Goal: Information Seeking & Learning: Understand process/instructions

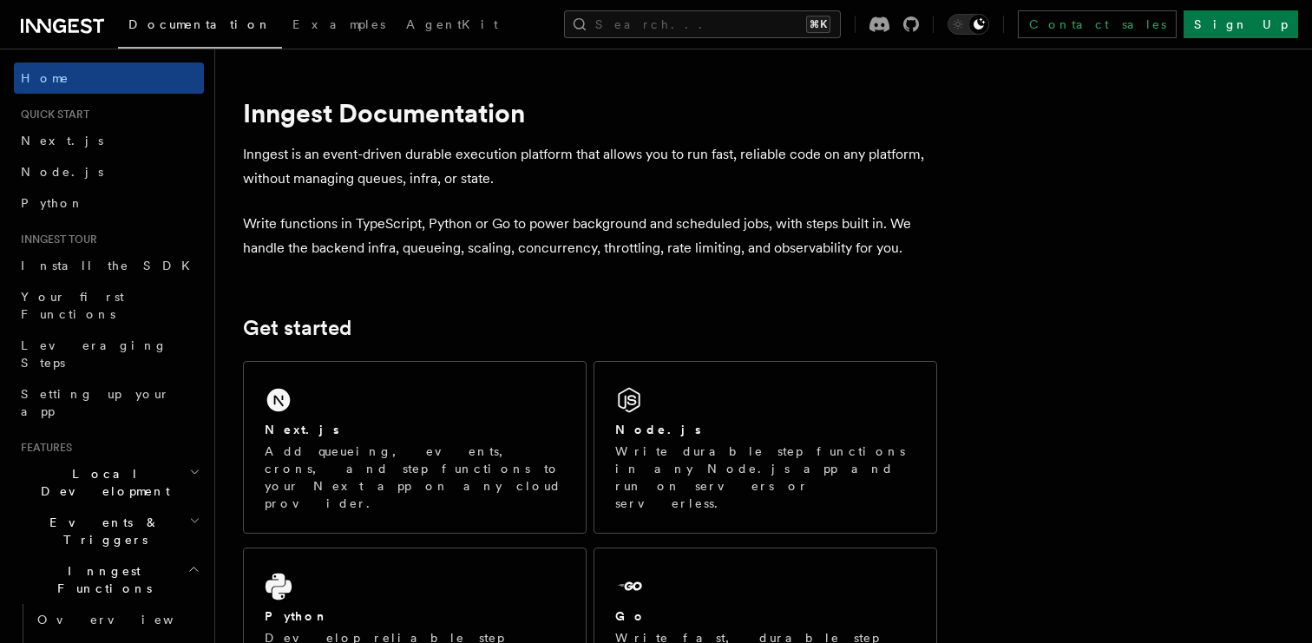
scroll to position [40, 0]
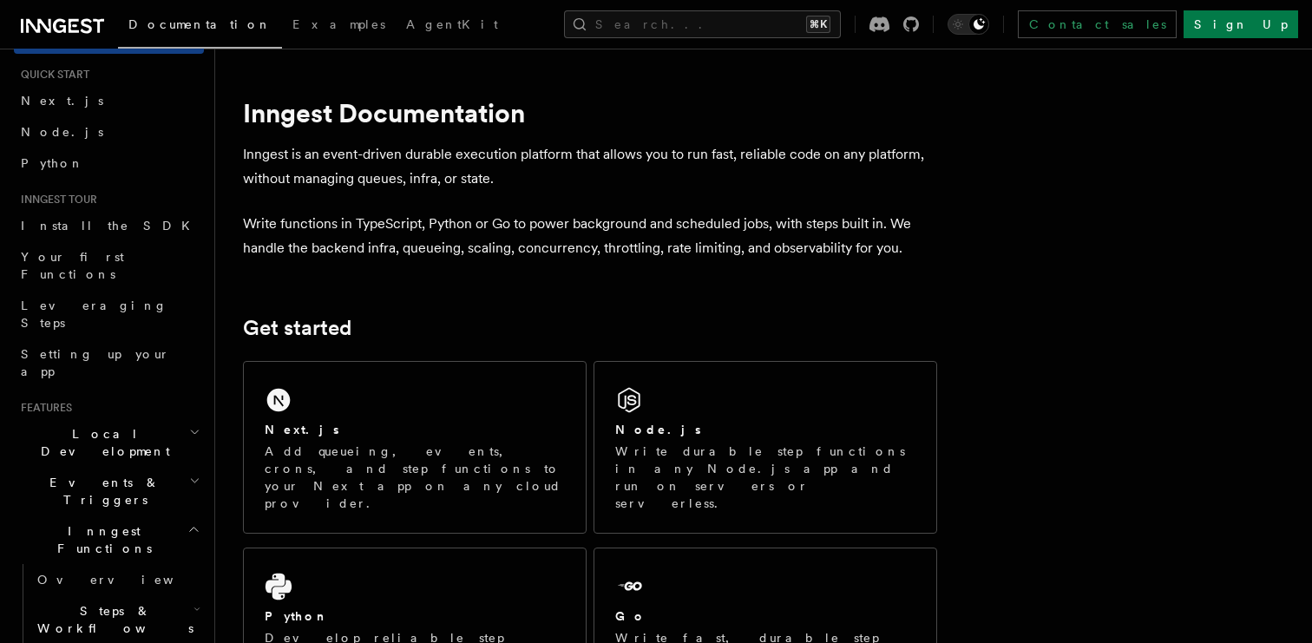
click at [104, 425] on span "Local Development" at bounding box center [101, 442] width 175 height 35
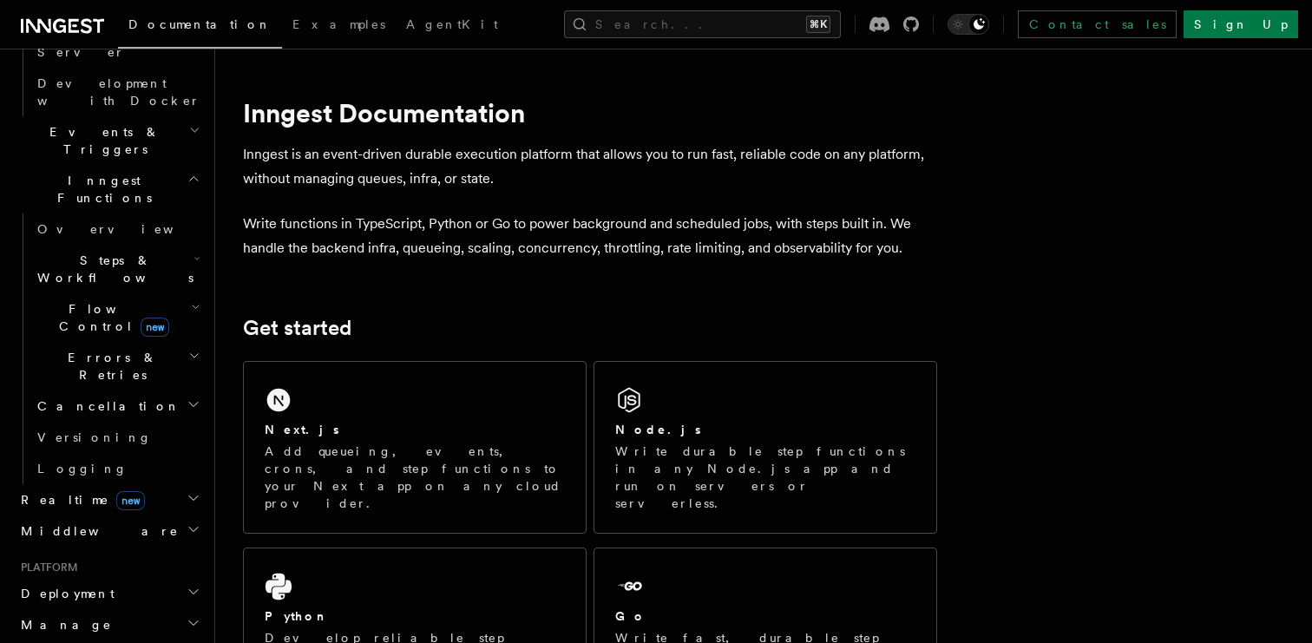
scroll to position [549, 0]
click at [95, 575] on h2 "Deployment" at bounding box center [109, 590] width 190 height 31
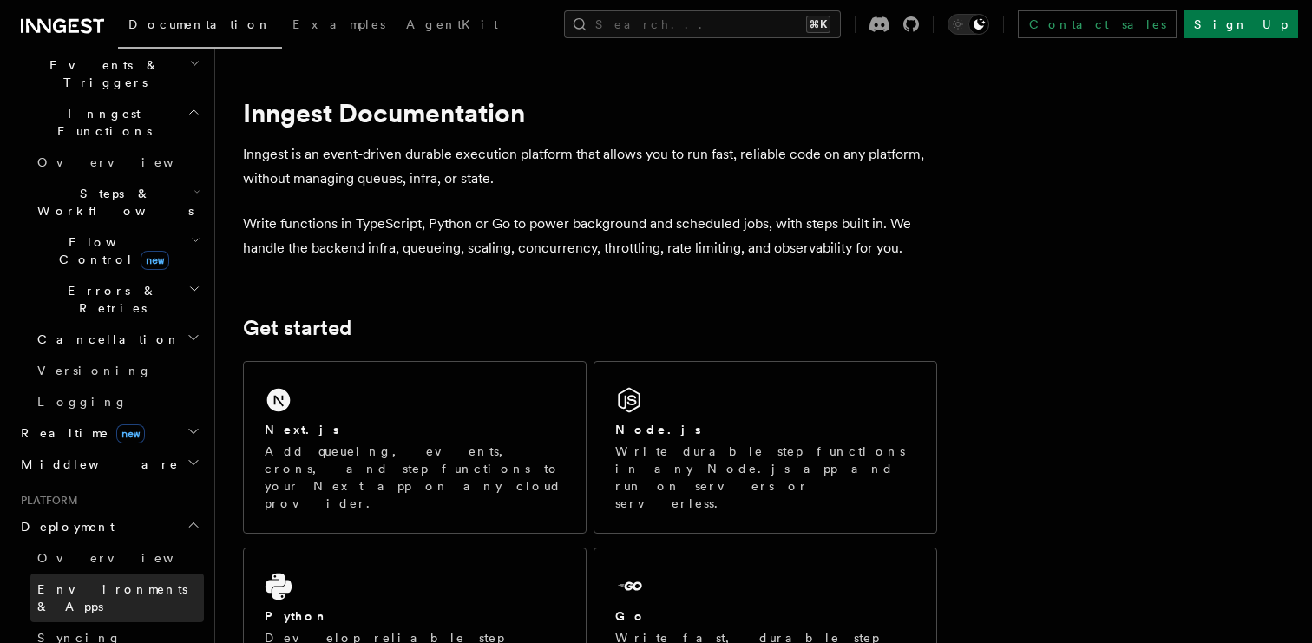
scroll to position [635, 0]
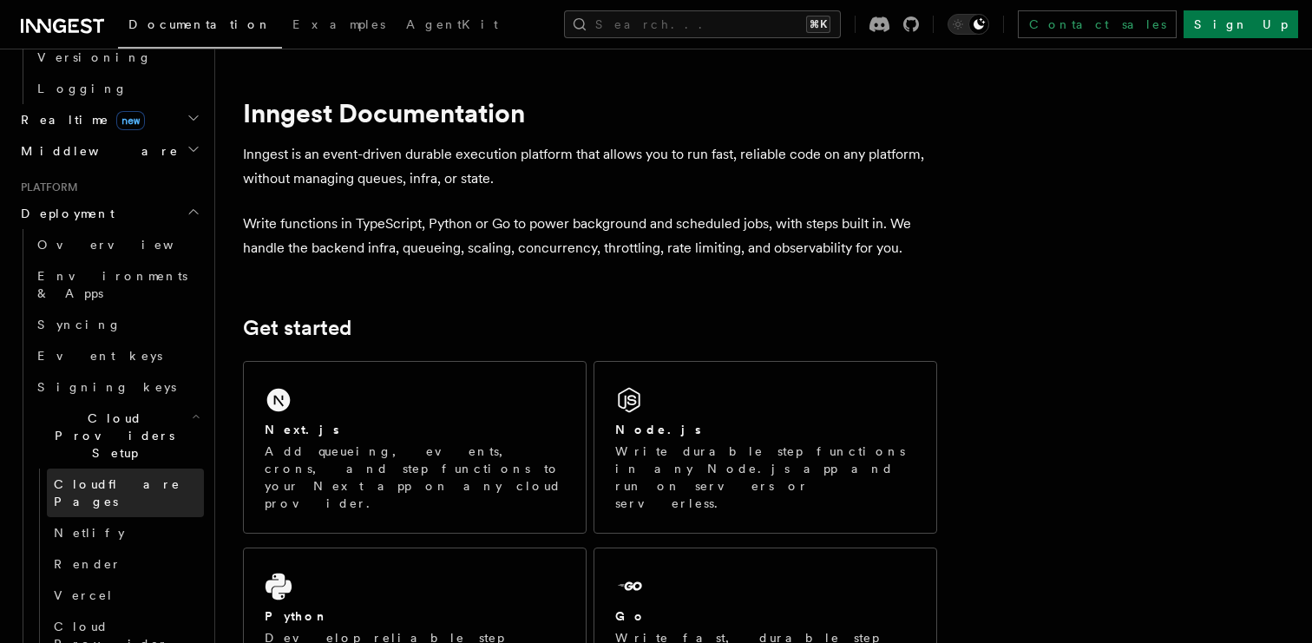
scroll to position [928, 0]
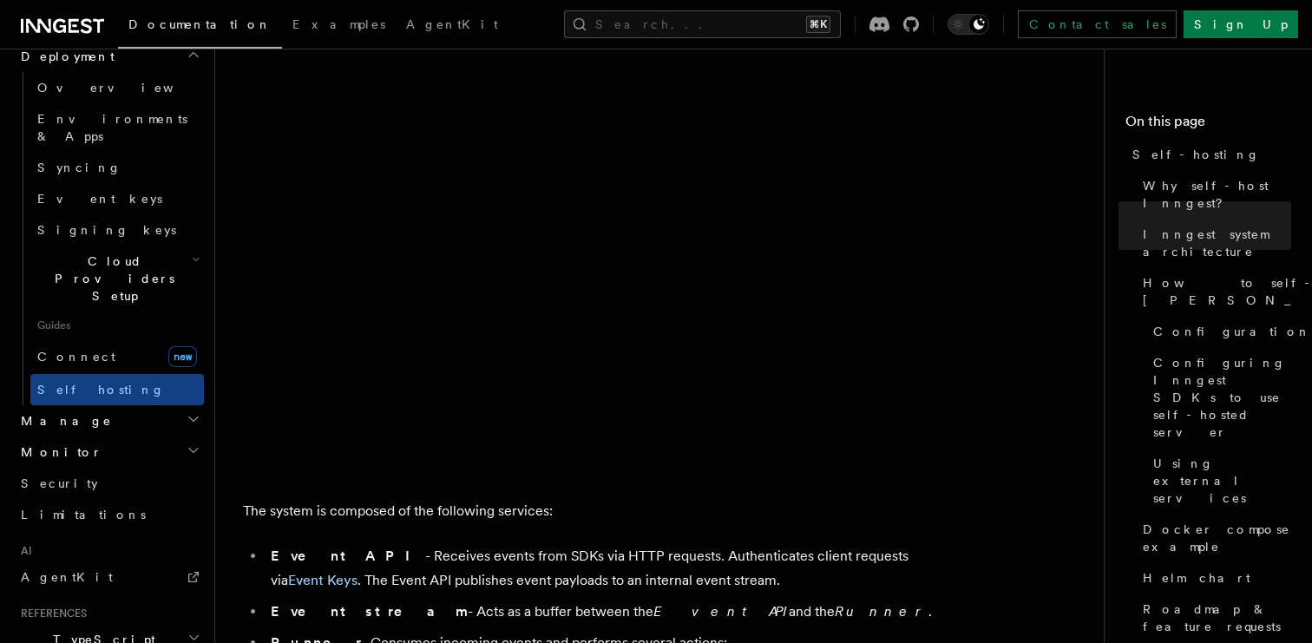
scroll to position [602, 0]
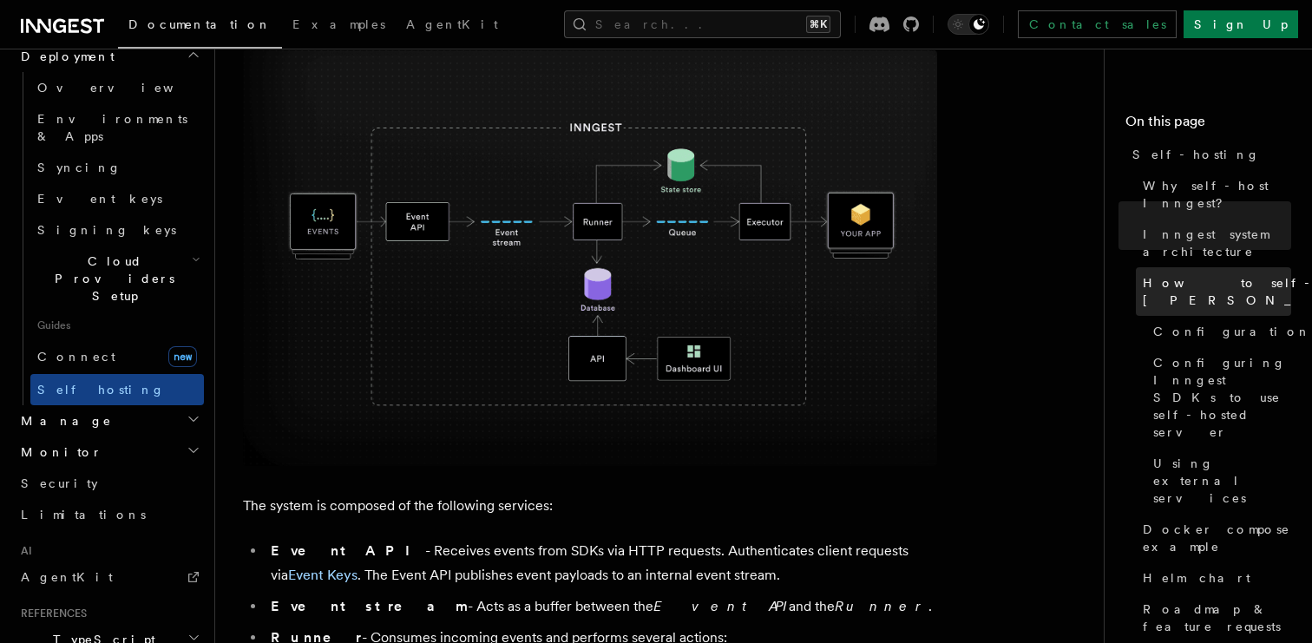
click at [1165, 274] on span "How to self-host [PERSON_NAME]" at bounding box center [1270, 291] width 254 height 35
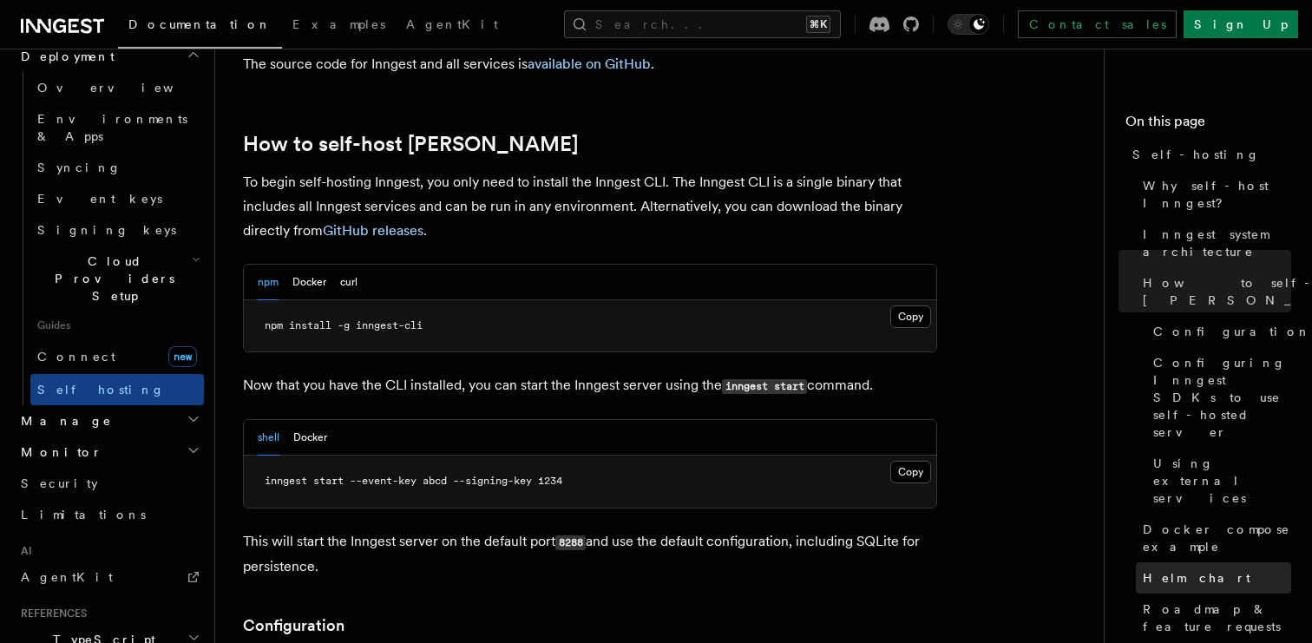
click at [1205, 562] on link "Helm chart" at bounding box center [1213, 577] width 155 height 31
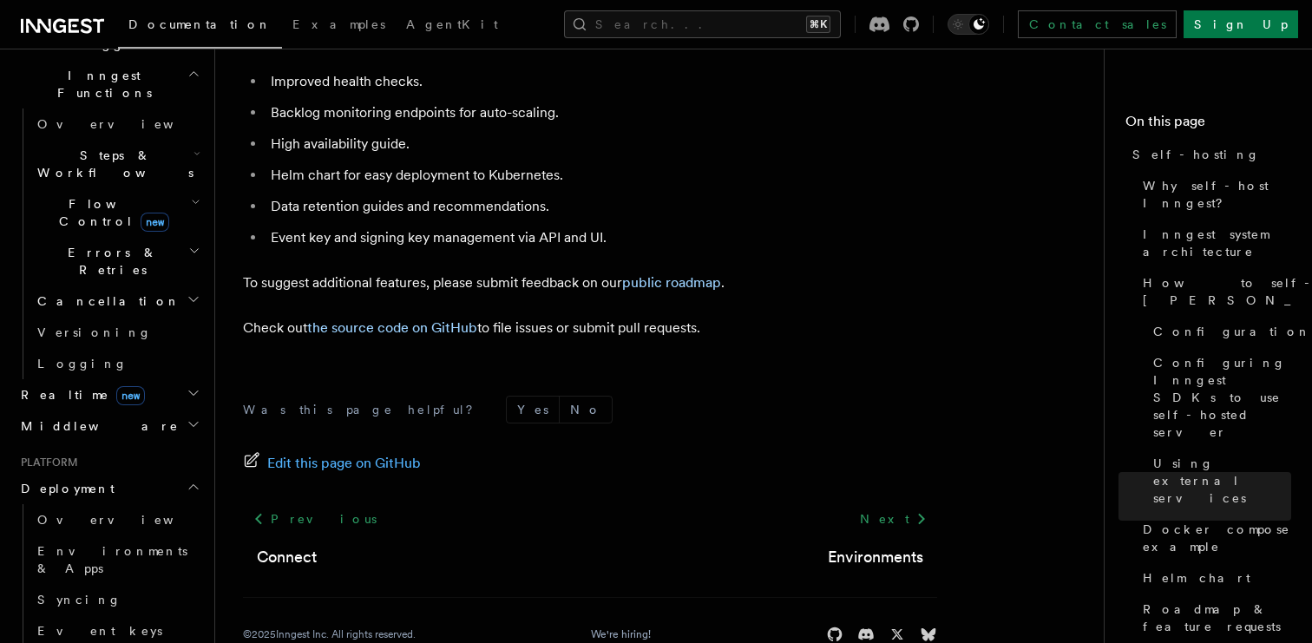
scroll to position [495, 0]
click at [116, 387] on span "new" at bounding box center [130, 396] width 29 height 19
click at [282, 36] on link "Examples" at bounding box center [339, 26] width 114 height 42
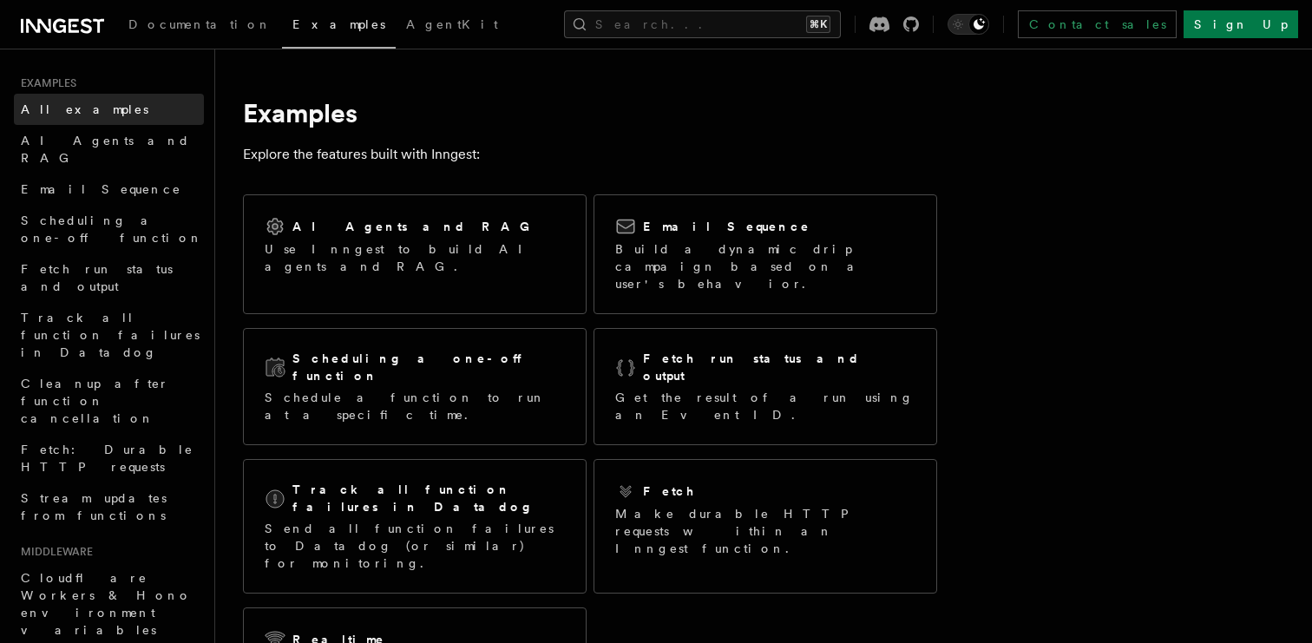
click at [68, 114] on span "All examples" at bounding box center [85, 109] width 128 height 14
click at [67, 114] on span "All examples" at bounding box center [85, 109] width 128 height 14
click at [72, 109] on span "All examples" at bounding box center [85, 109] width 128 height 14
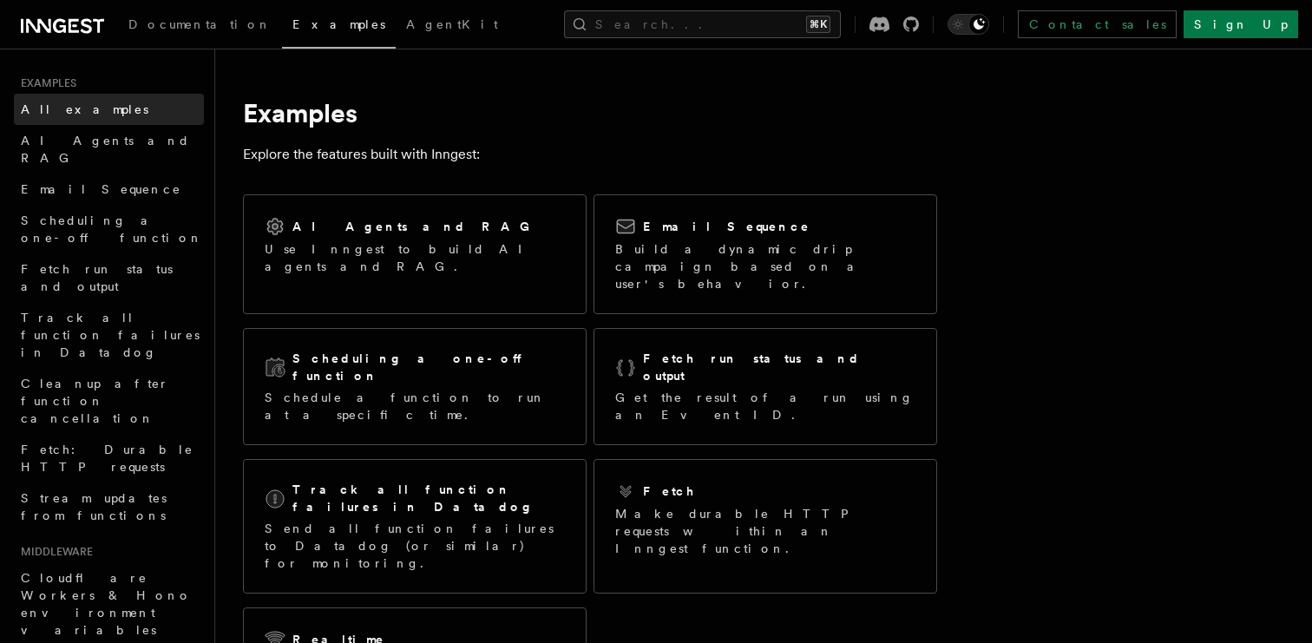
click at [72, 109] on span "All examples" at bounding box center [85, 109] width 128 height 14
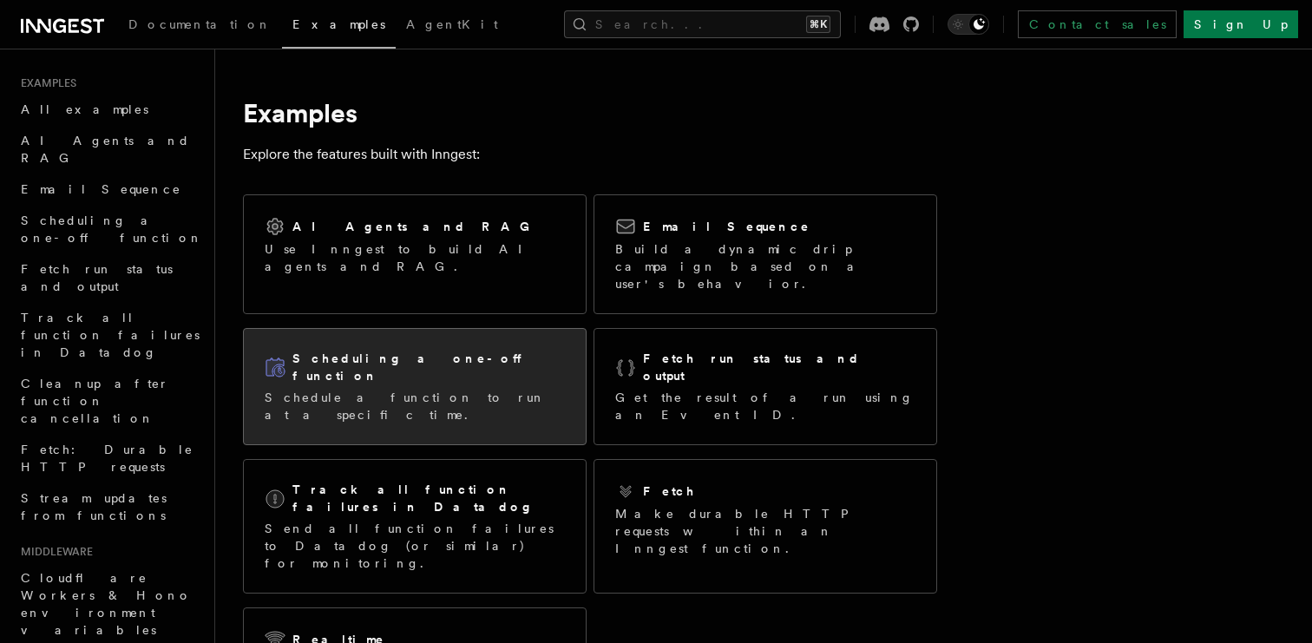
scroll to position [457, 0]
